Goal: Check status

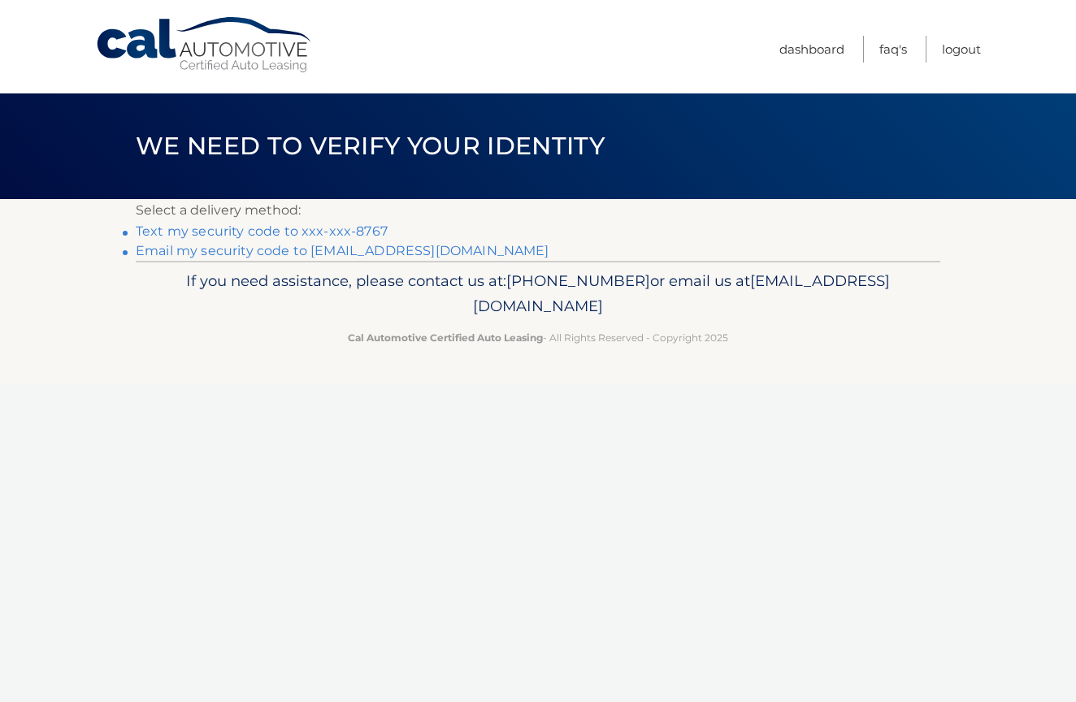
click at [306, 230] on link "Text my security code to xxx-xxx-8767" at bounding box center [262, 230] width 252 height 15
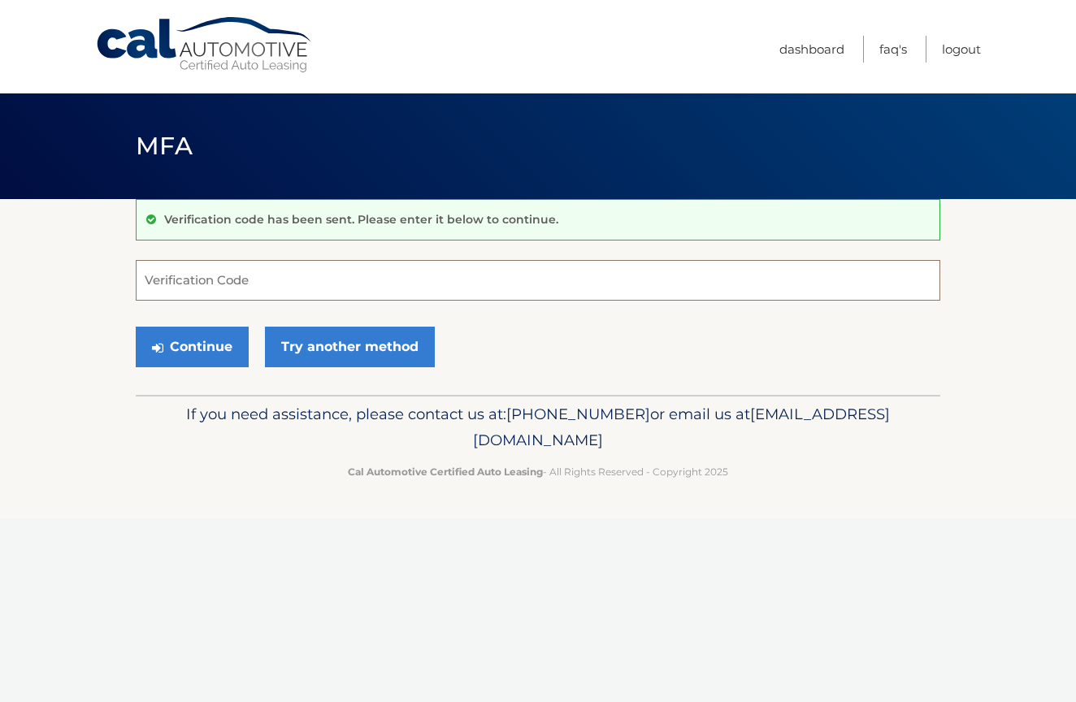
click at [241, 273] on input "Verification Code" at bounding box center [538, 280] width 805 height 41
type input "498263"
click at [173, 351] on button "Continue" at bounding box center [192, 347] width 113 height 41
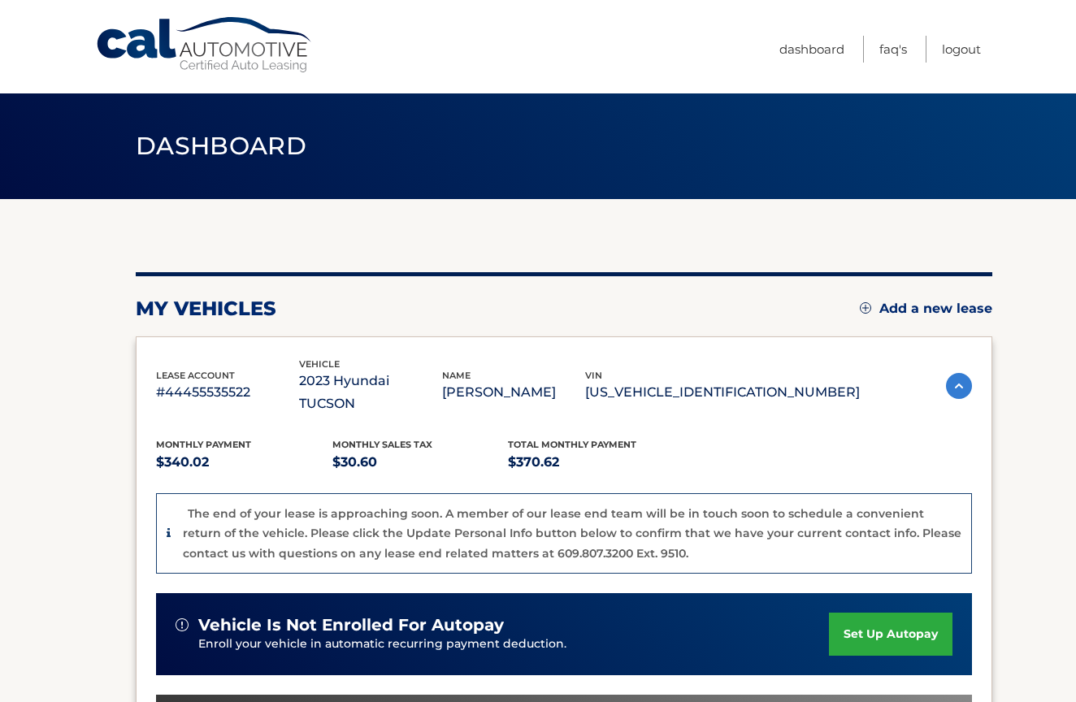
drag, startPoint x: 667, startPoint y: 380, endPoint x: 800, endPoint y: 388, distance: 133.5
click at [800, 388] on div "lease account #44455535522 vehicle 2023 Hyundai TUCSON name [PERSON_NAME] vin […" at bounding box center [508, 386] width 704 height 59
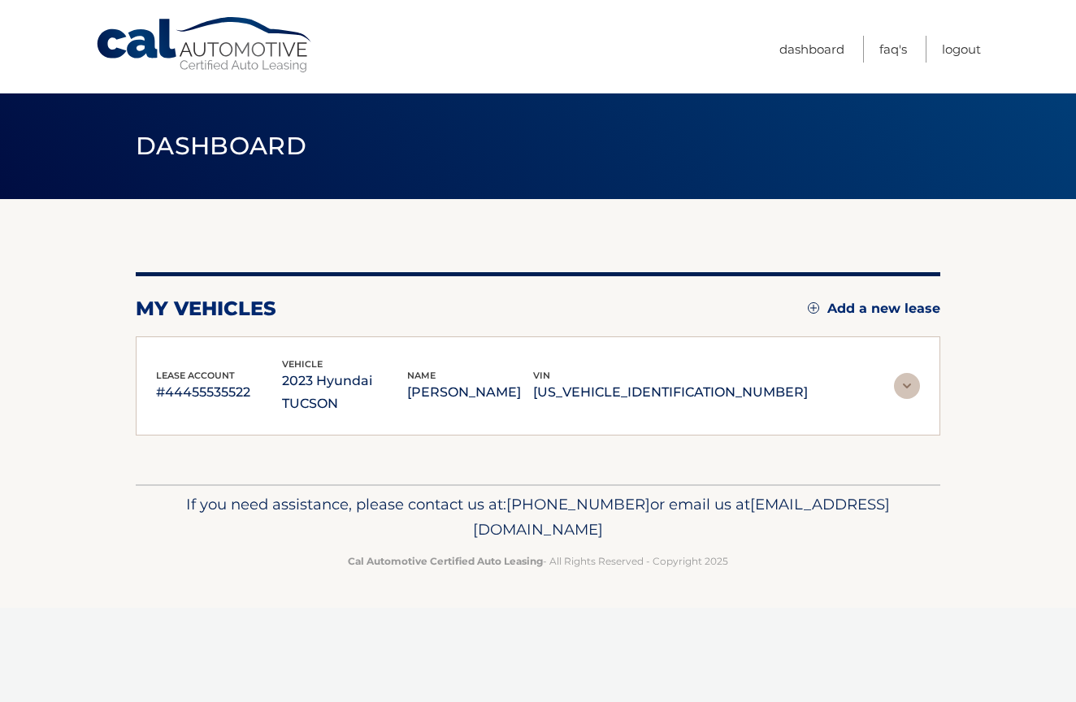
click at [831, 391] on div "lease account #44455535522 vehicle 2023 Hyundai TUCSON name [PERSON_NAME] vin […" at bounding box center [538, 386] width 764 height 59
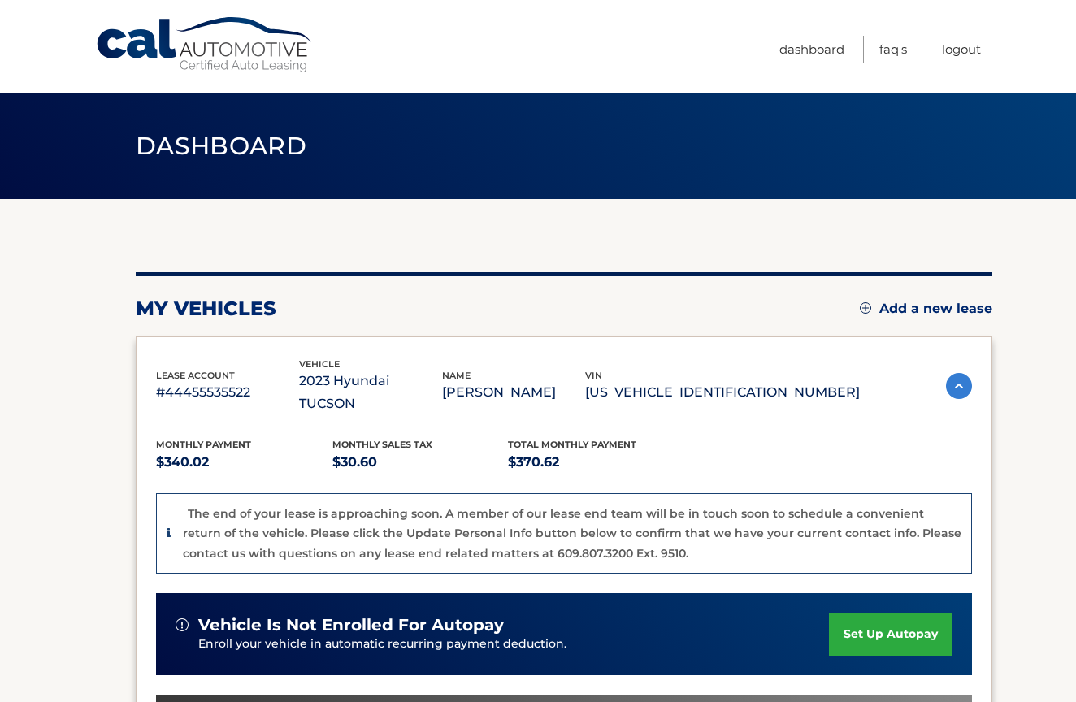
click at [771, 381] on p "[US_VEHICLE_IDENTIFICATION_NUMBER]" at bounding box center [722, 392] width 275 height 23
copy p "[US_VEHICLE_IDENTIFICATION_NUMBER]"
click at [752, 415] on div "Monthly Payment $340.02 Monthly sales Tax $30.60 Total Monthly Payment $370.62 …" at bounding box center [564, 665] width 816 height 501
